Goal: Navigation & Orientation: Find specific page/section

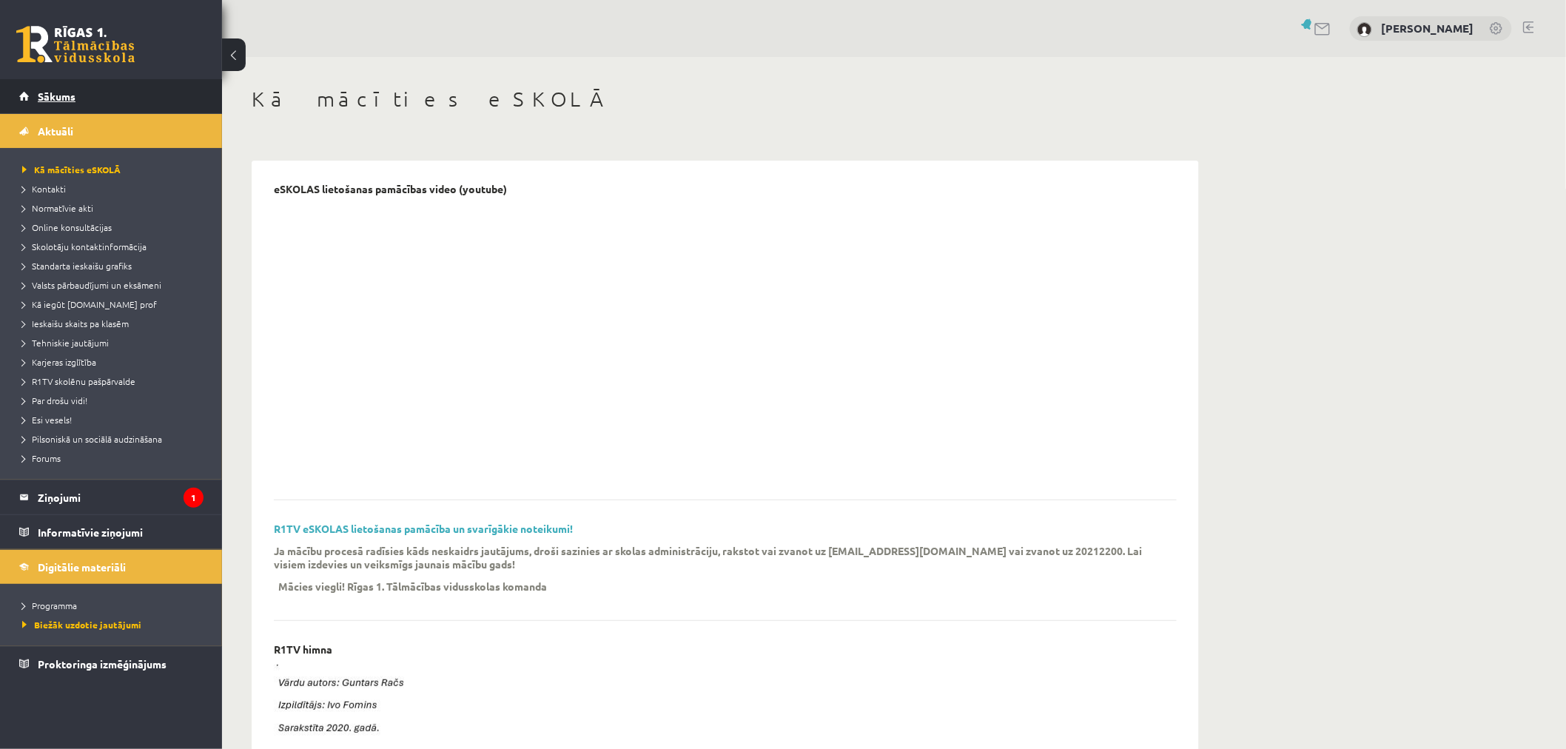
click at [76, 96] on link "Sākums" at bounding box center [111, 96] width 184 height 34
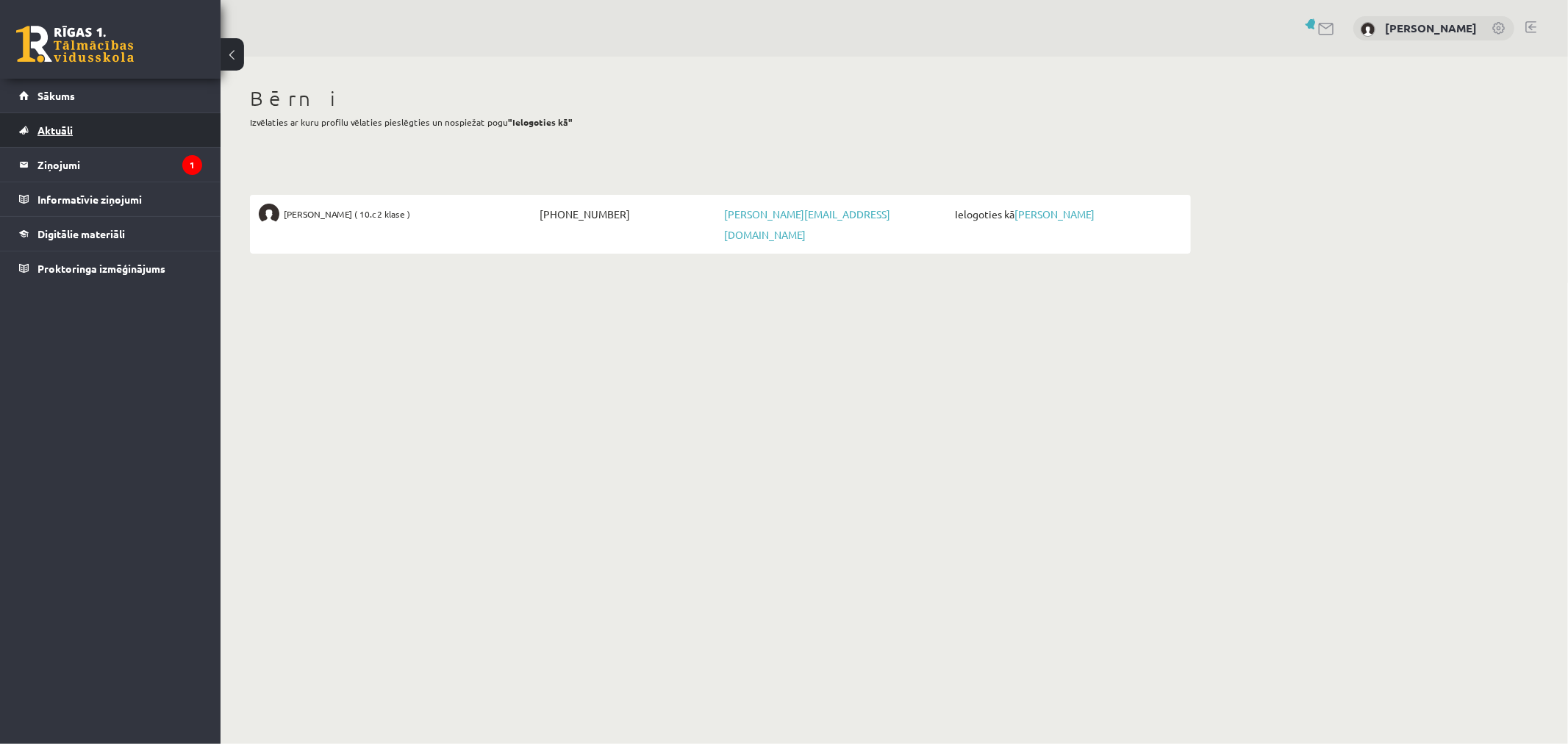
click at [58, 126] on span "Aktuāli" at bounding box center [56, 129] width 36 height 13
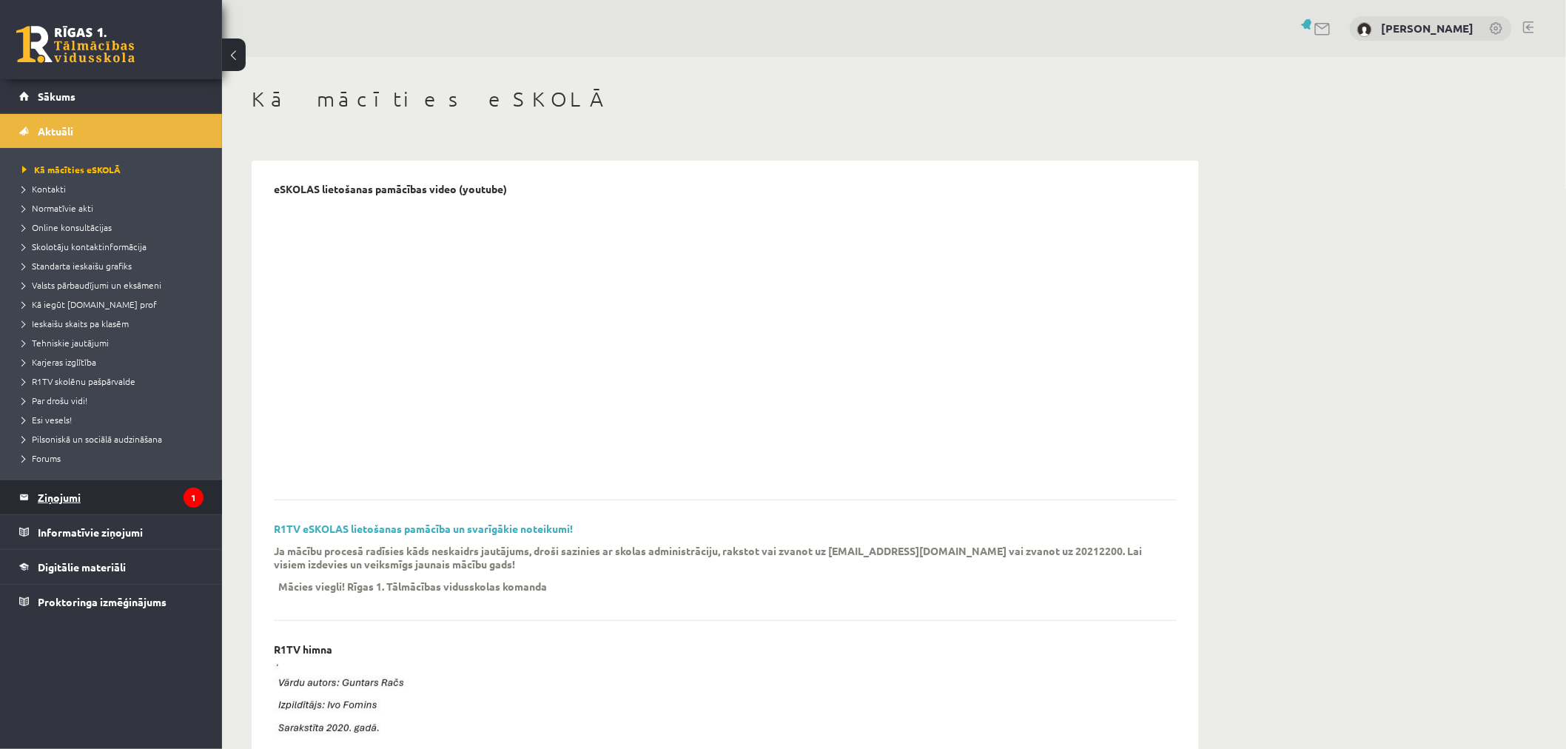
click at [77, 491] on legend "Ziņojumi 1" at bounding box center [121, 497] width 166 height 34
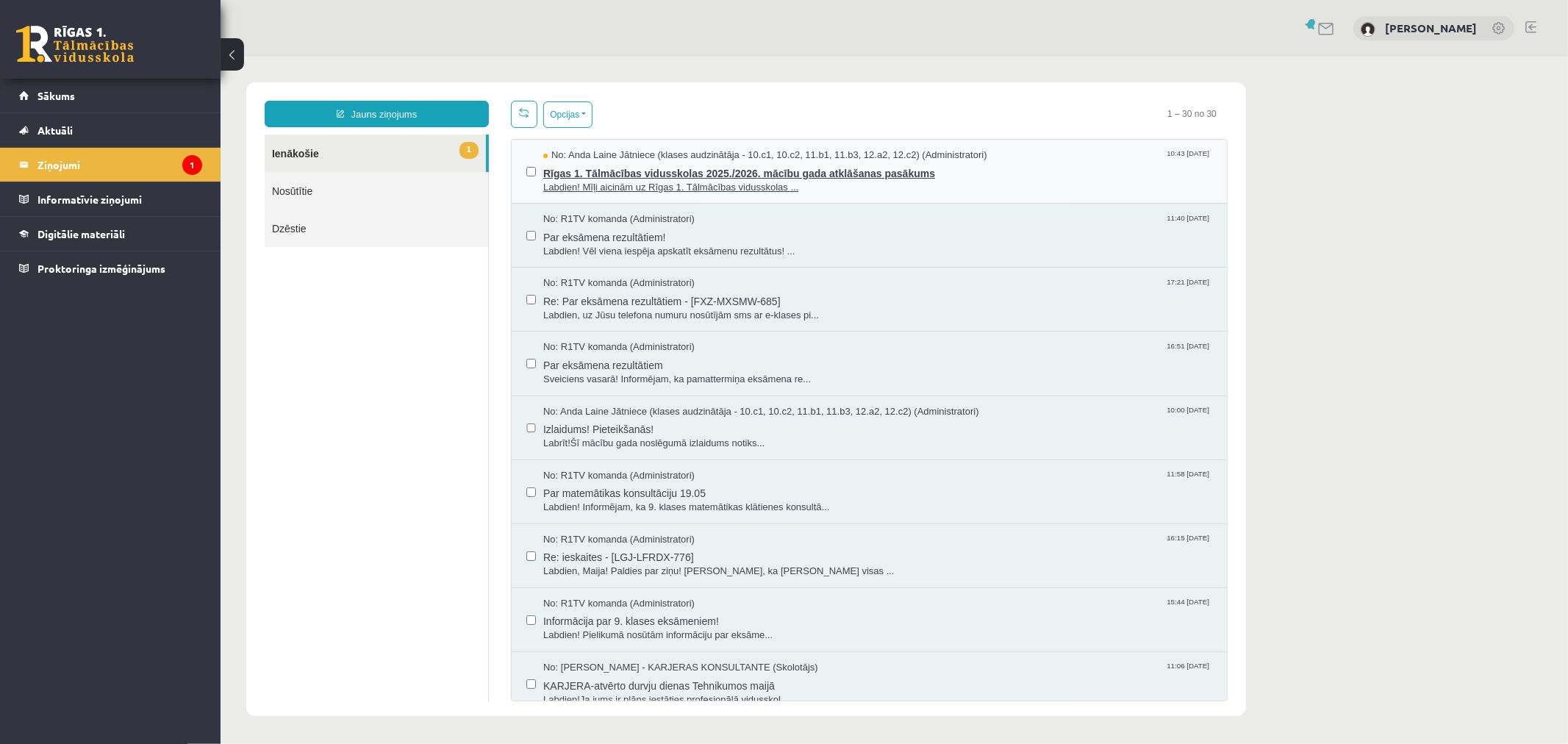
click at [907, 171] on span "Rīgas 1. Tālmācības vidusskolas 2025./2026. mācību gada atklāšanas pasākums" at bounding box center [876, 171] width 669 height 18
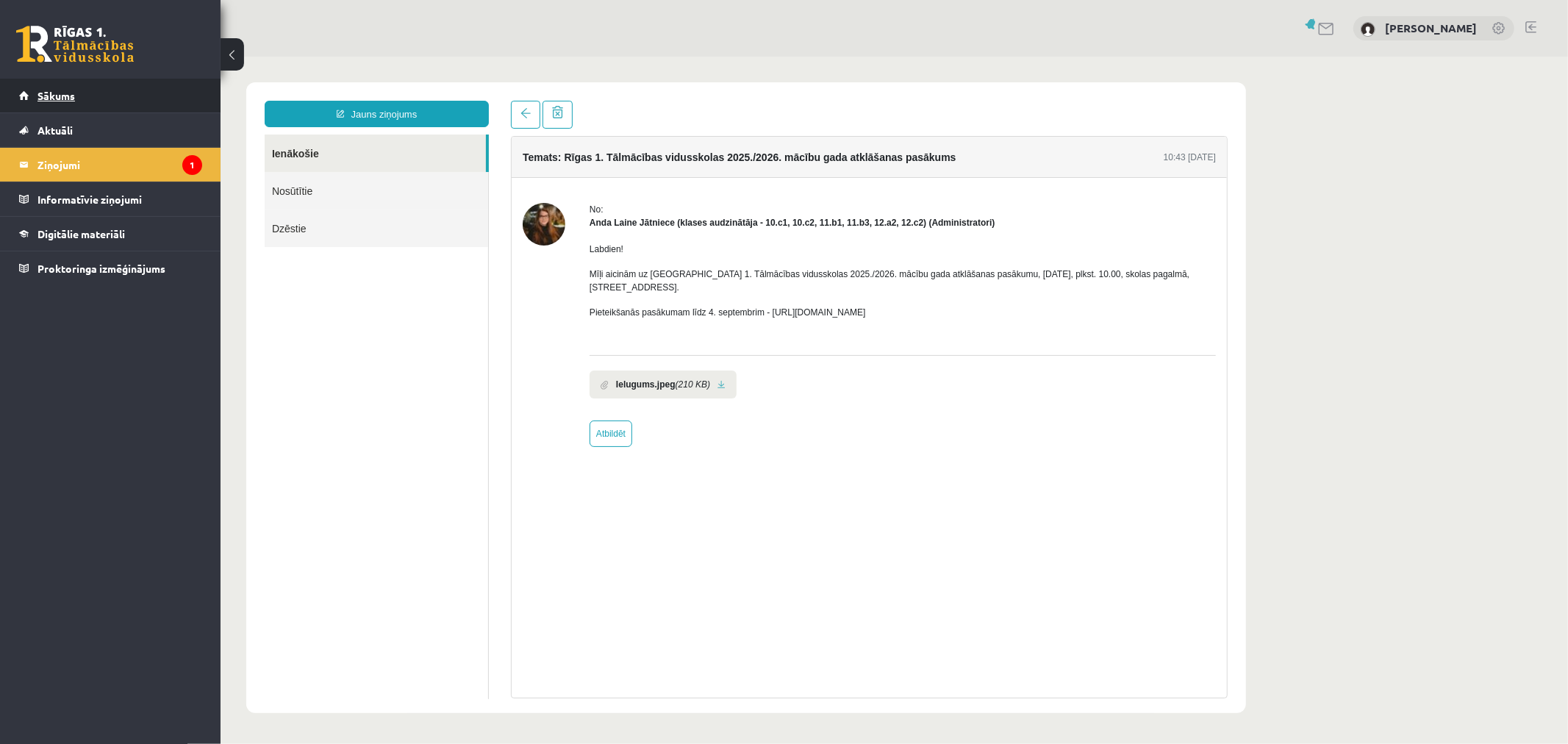
click at [69, 95] on span "Sākums" at bounding box center [57, 95] width 38 height 13
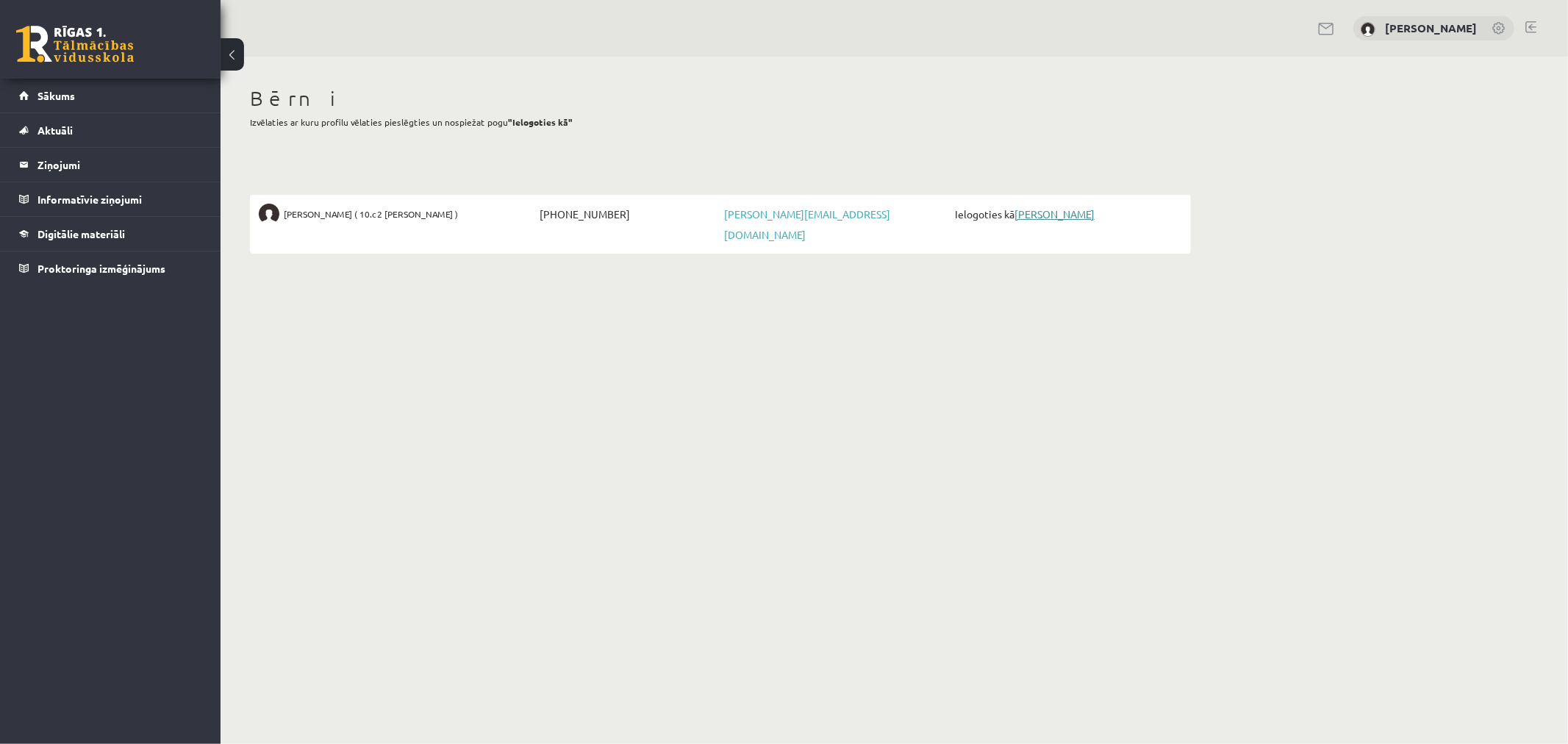
click at [1059, 211] on link "[PERSON_NAME]" at bounding box center [1054, 214] width 80 height 13
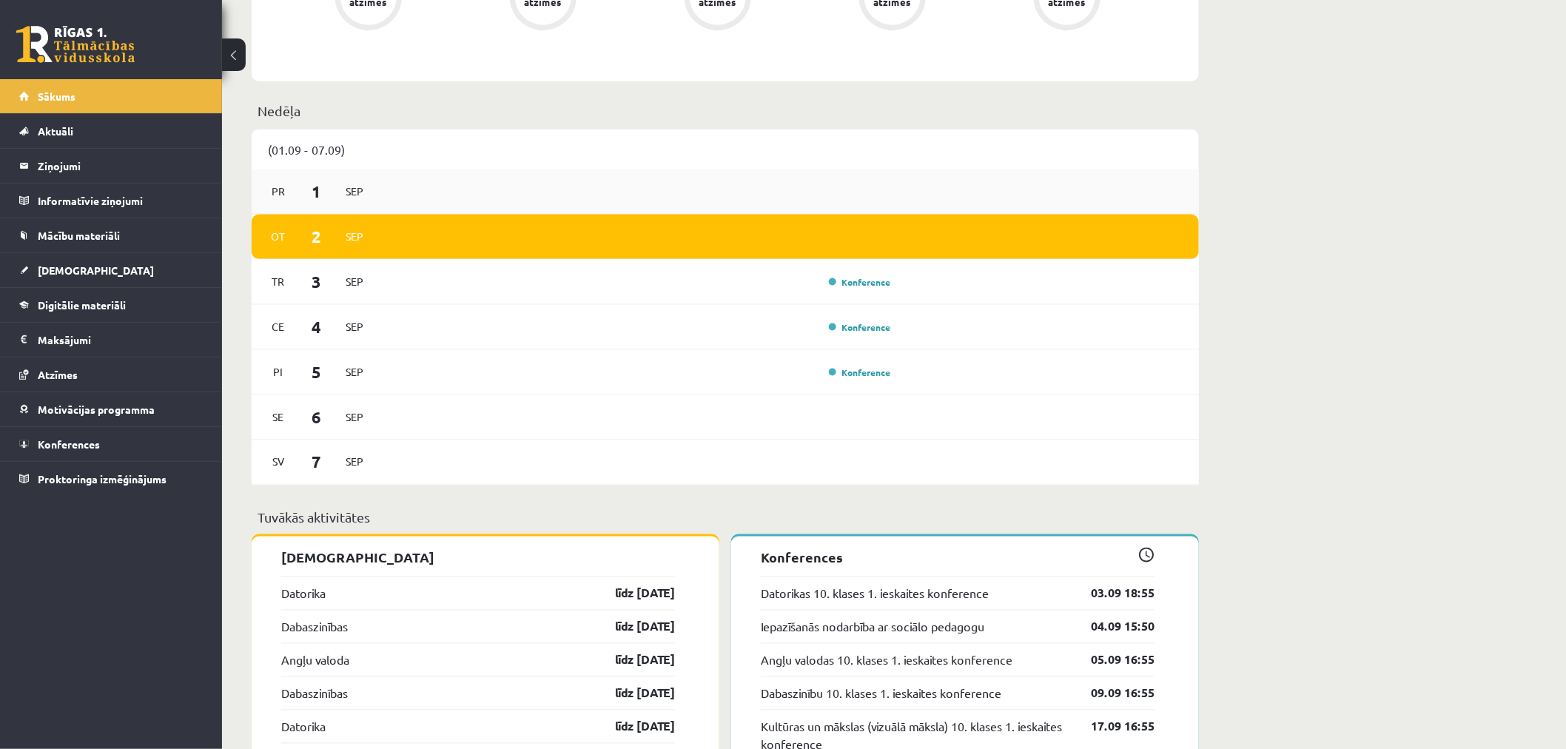
scroll to position [740, 0]
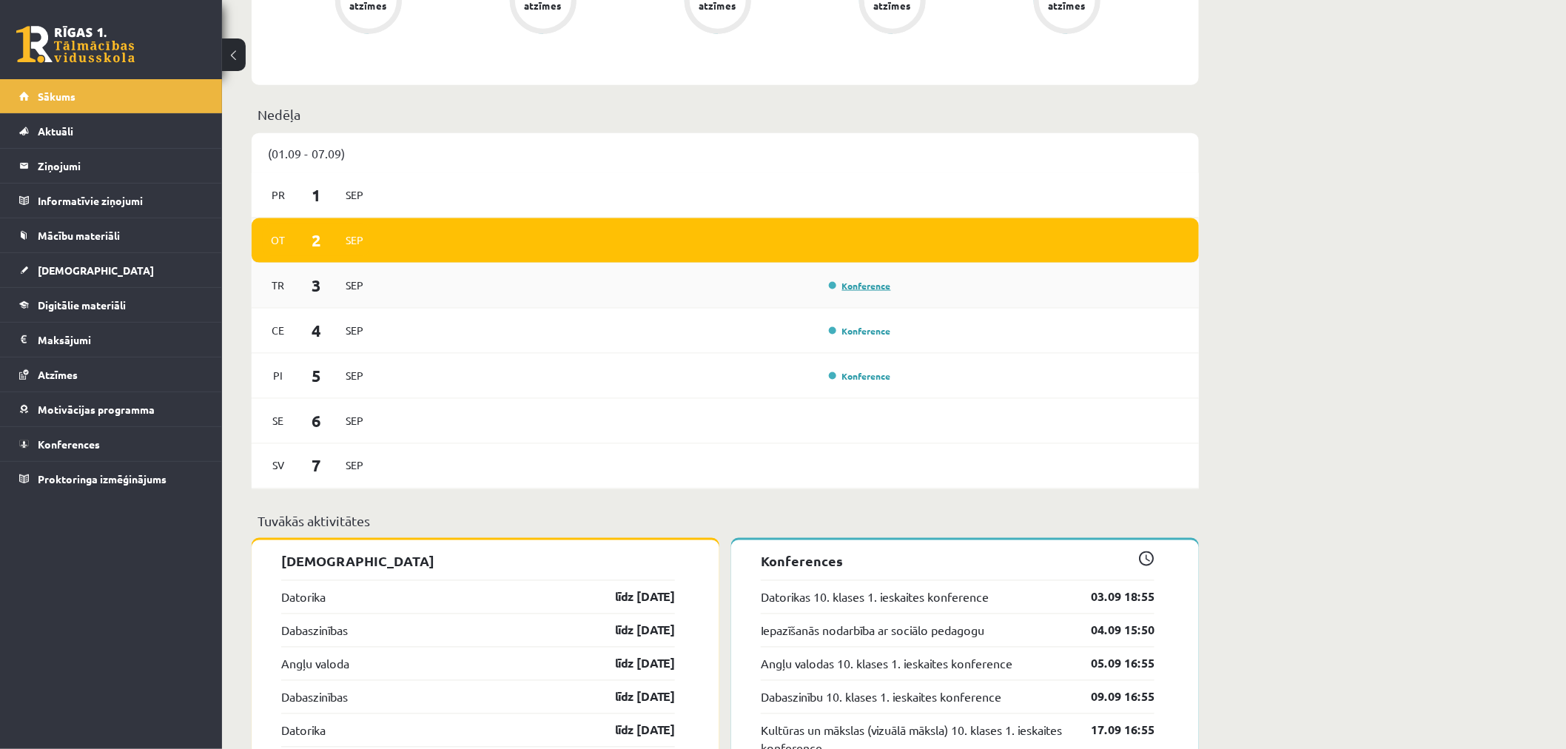
click at [833, 286] on link "Konference" at bounding box center [860, 286] width 62 height 12
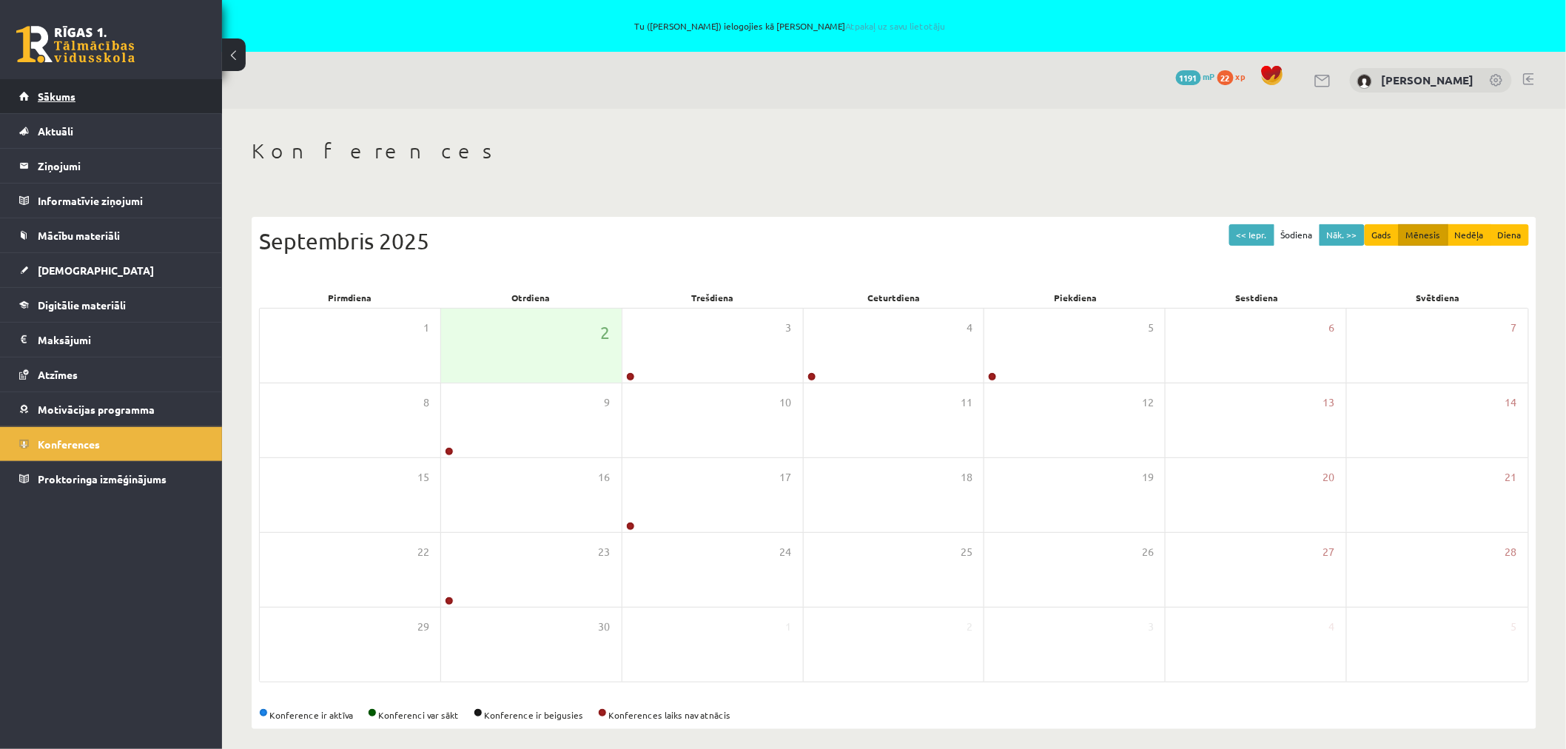
click at [64, 96] on span "Sākums" at bounding box center [57, 96] width 38 height 13
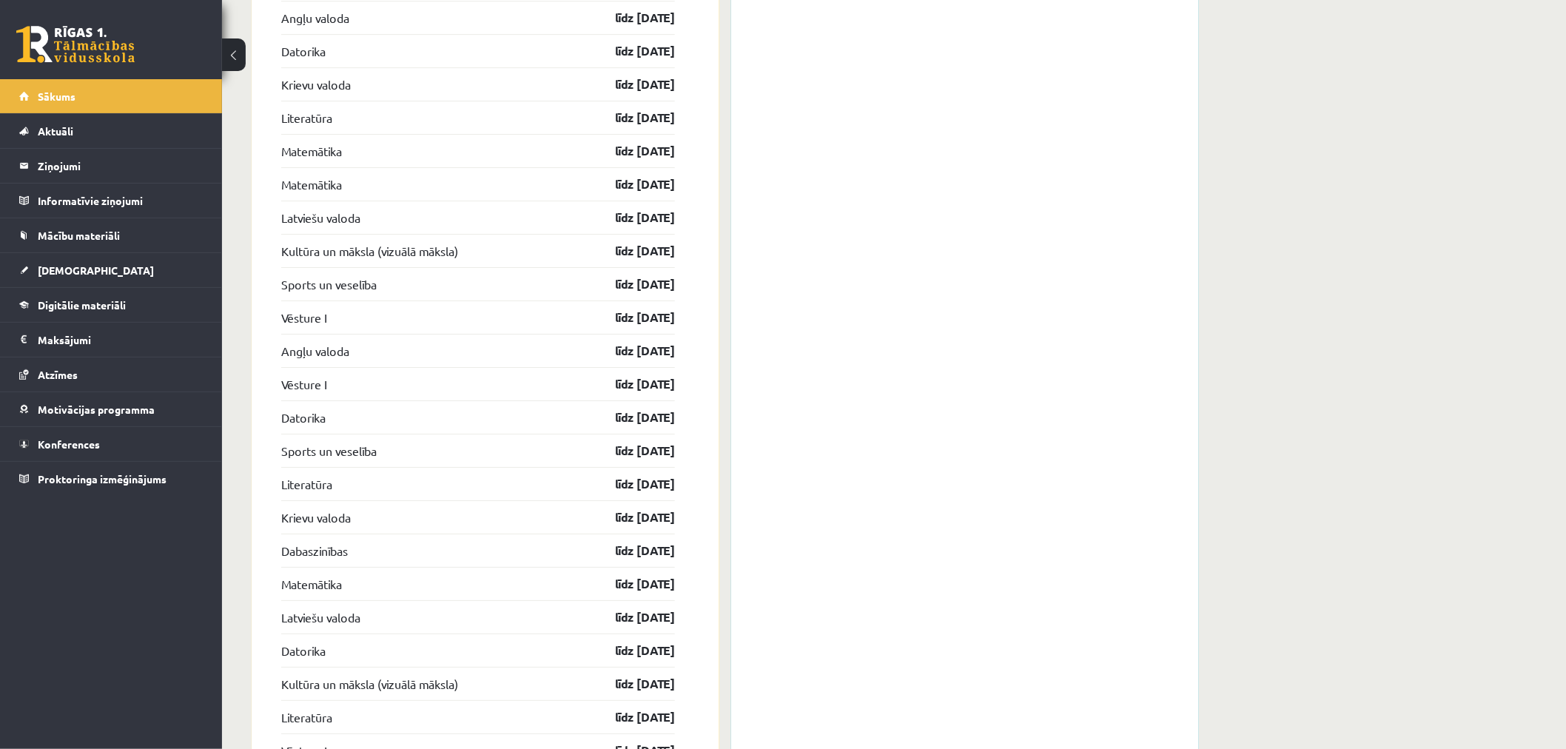
scroll to position [2366, 0]
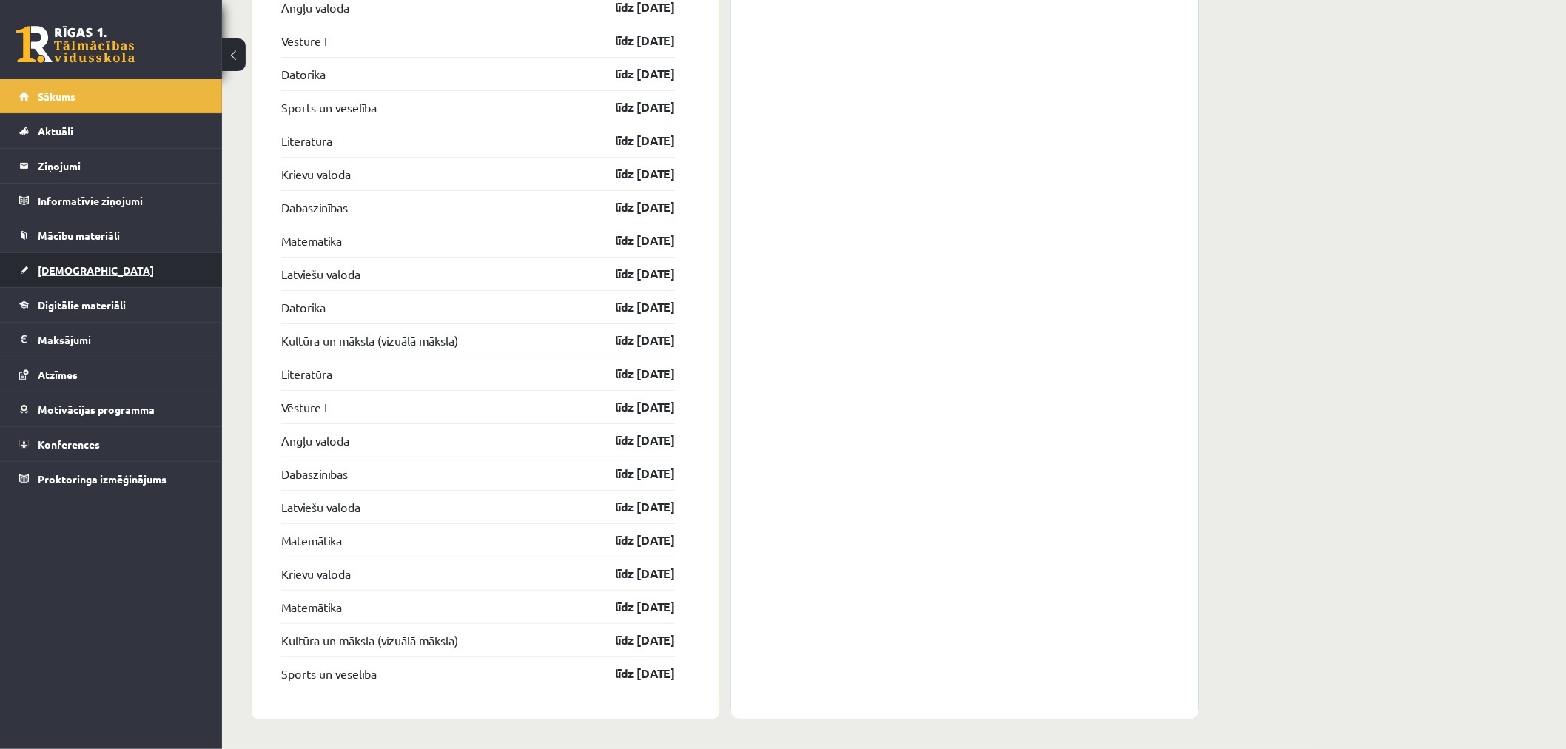
click at [56, 271] on span "[DEMOGRAPHIC_DATA]" at bounding box center [96, 269] width 116 height 13
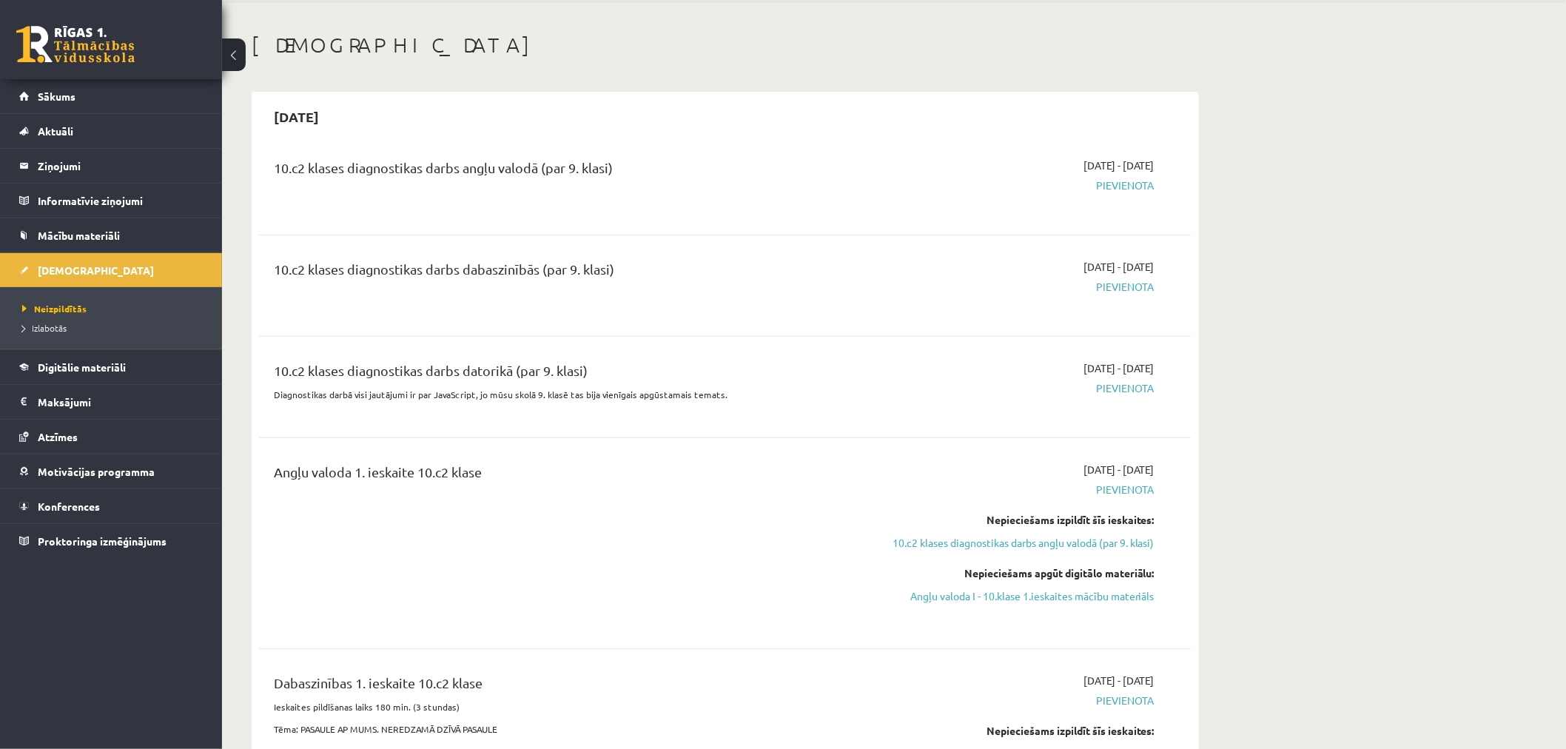
scroll to position [82, 0]
